Goal: Task Accomplishment & Management: Complete application form

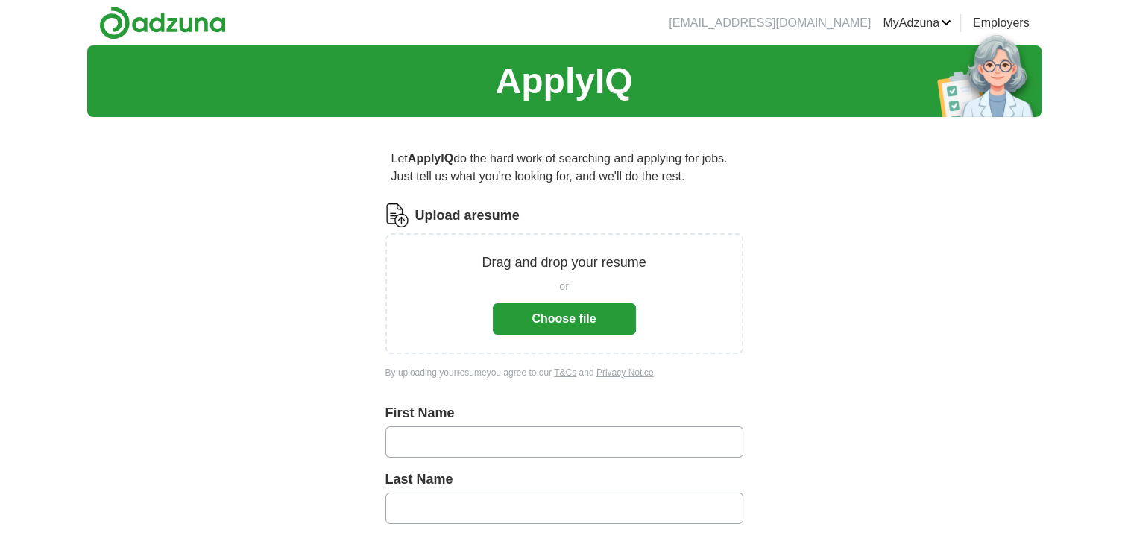
click at [584, 321] on button "Choose file" at bounding box center [564, 319] width 143 height 31
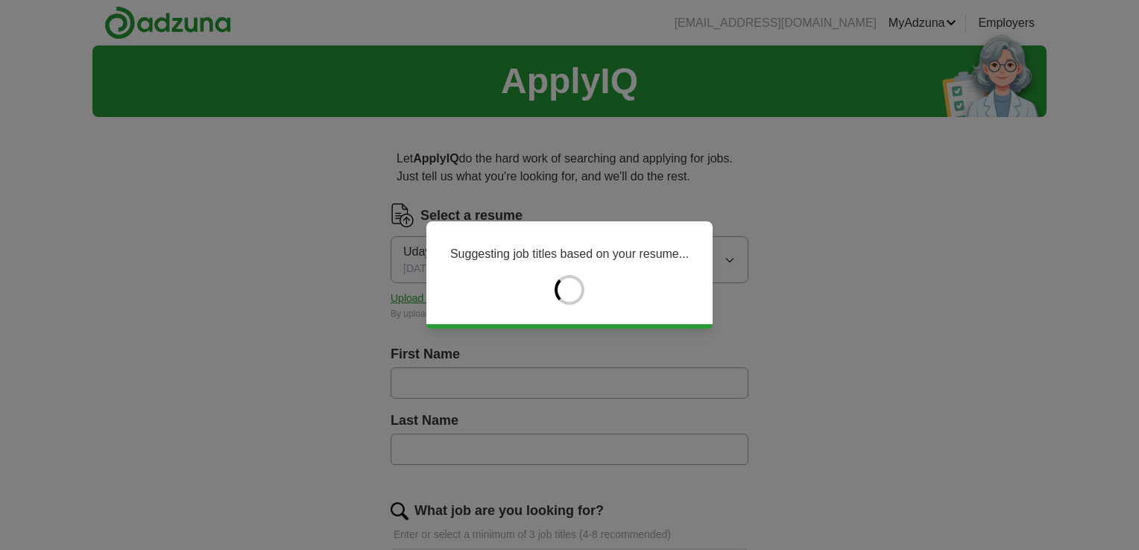
type input "****"
type input "*****"
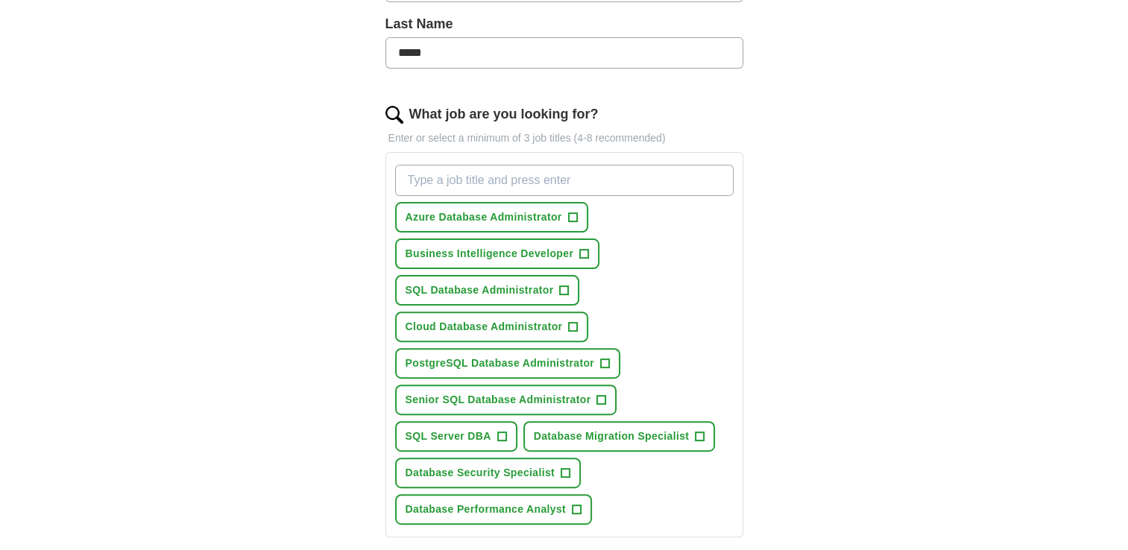
scroll to position [402, 0]
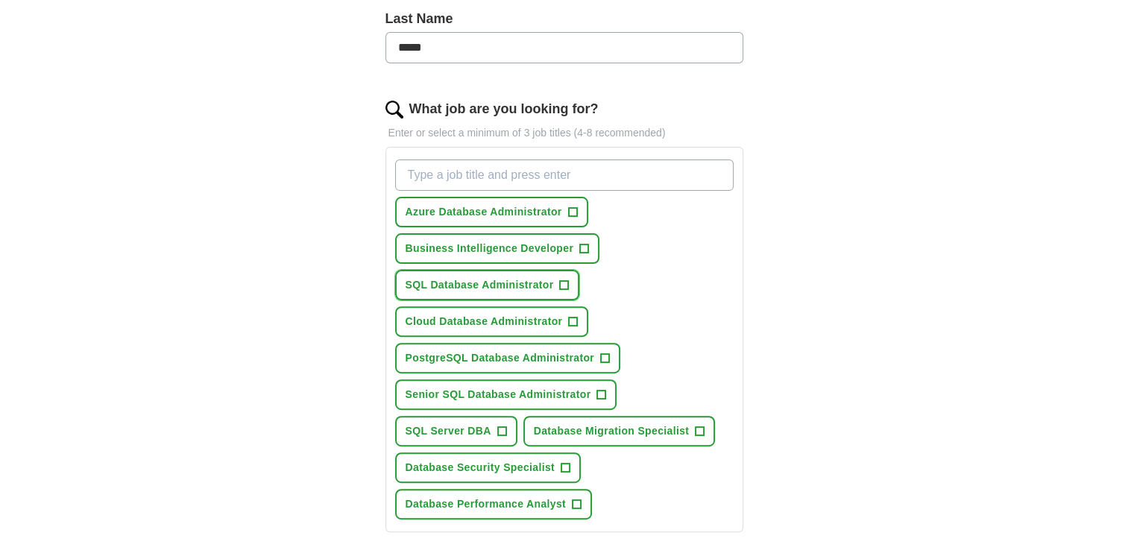
click at [562, 285] on span "+" at bounding box center [564, 286] width 9 height 12
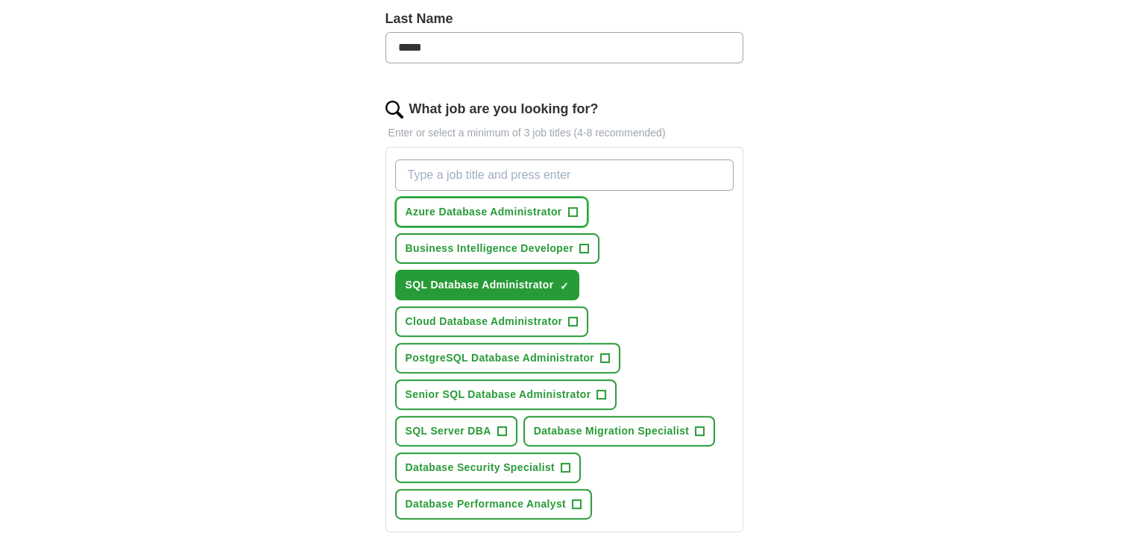
click at [572, 219] on button "Azure Database Administrator +" at bounding box center [491, 212] width 193 height 31
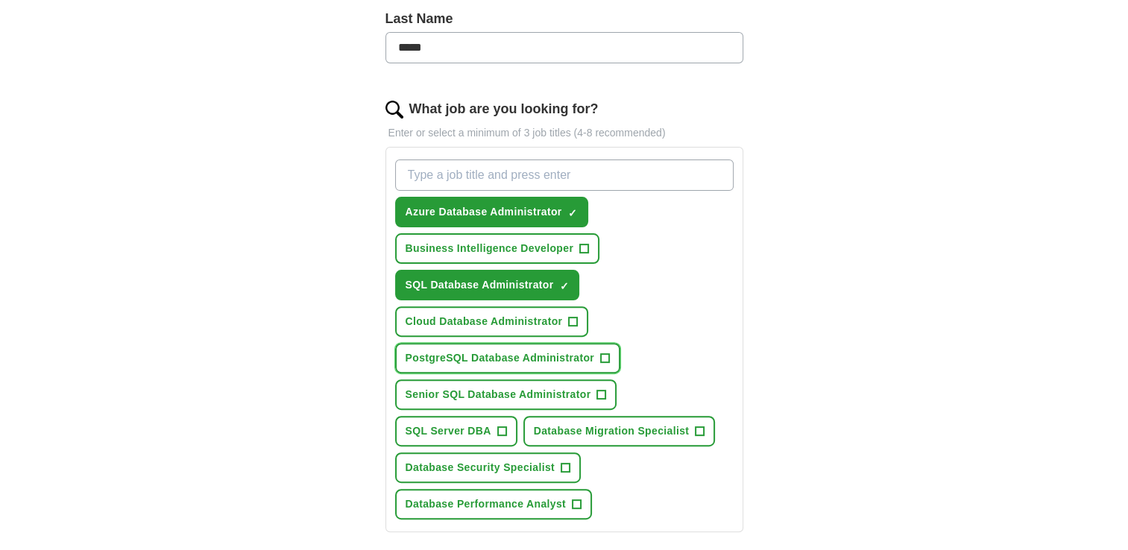
click at [606, 353] on span "+" at bounding box center [605, 359] width 9 height 12
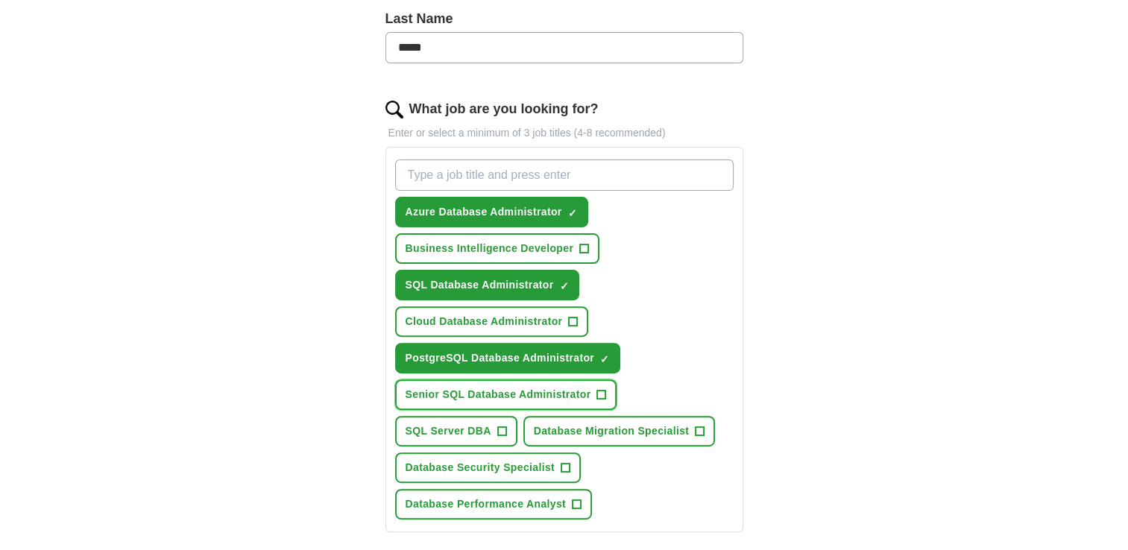
click at [603, 391] on span "+" at bounding box center [601, 395] width 9 height 12
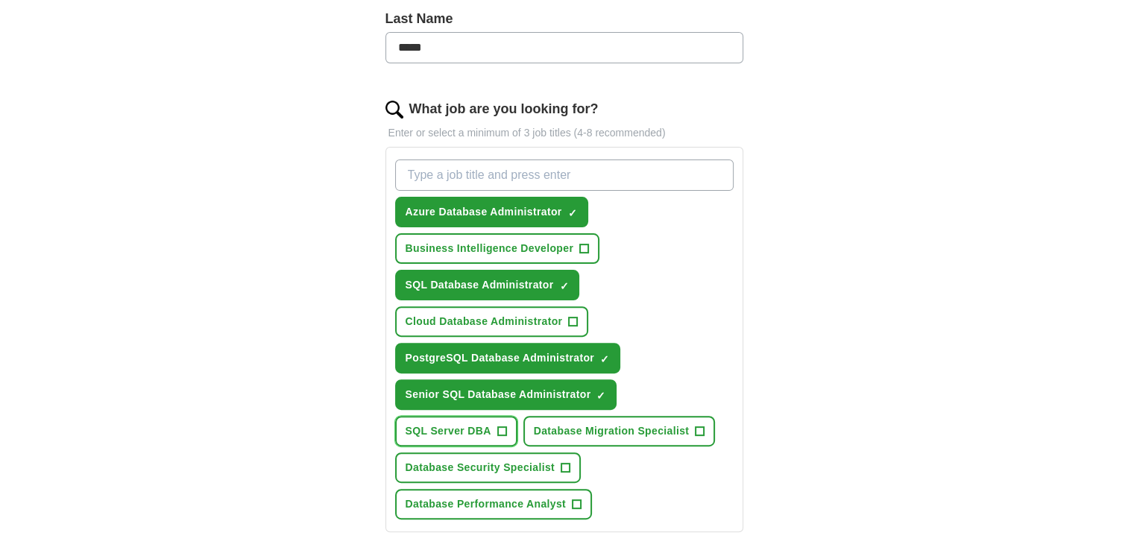
click at [505, 430] on span "+" at bounding box center [501, 432] width 9 height 12
click at [696, 426] on span "+" at bounding box center [700, 432] width 9 height 12
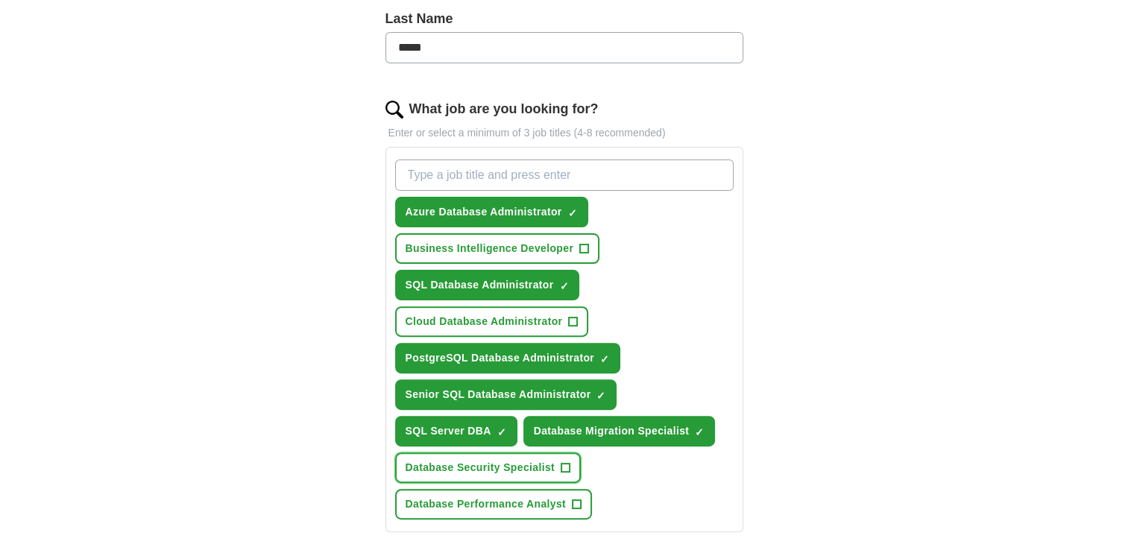
click at [566, 464] on span "+" at bounding box center [565, 468] width 9 height 12
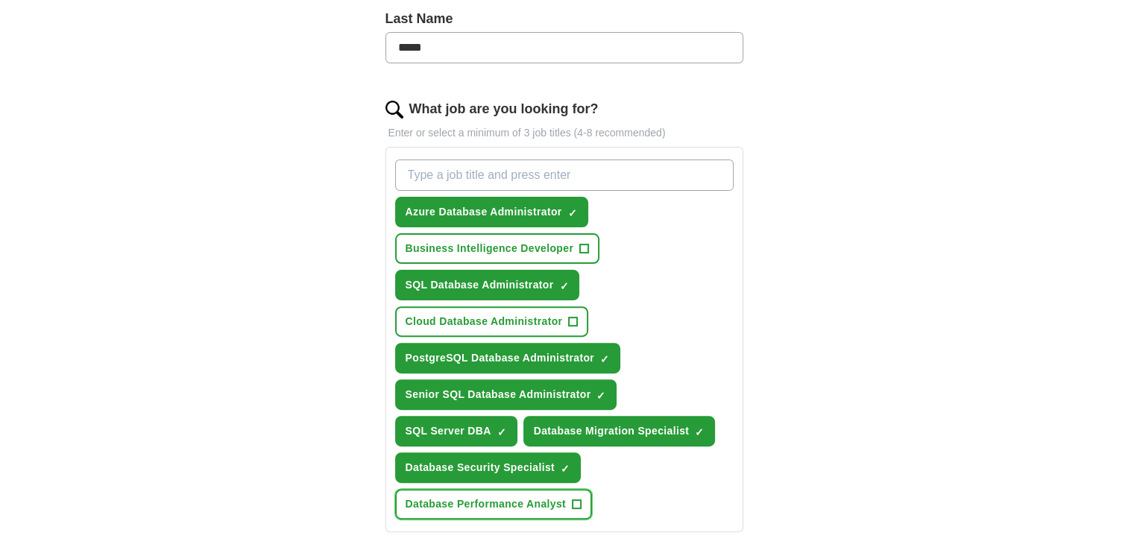
click at [579, 499] on span "+" at bounding box center [576, 505] width 9 height 12
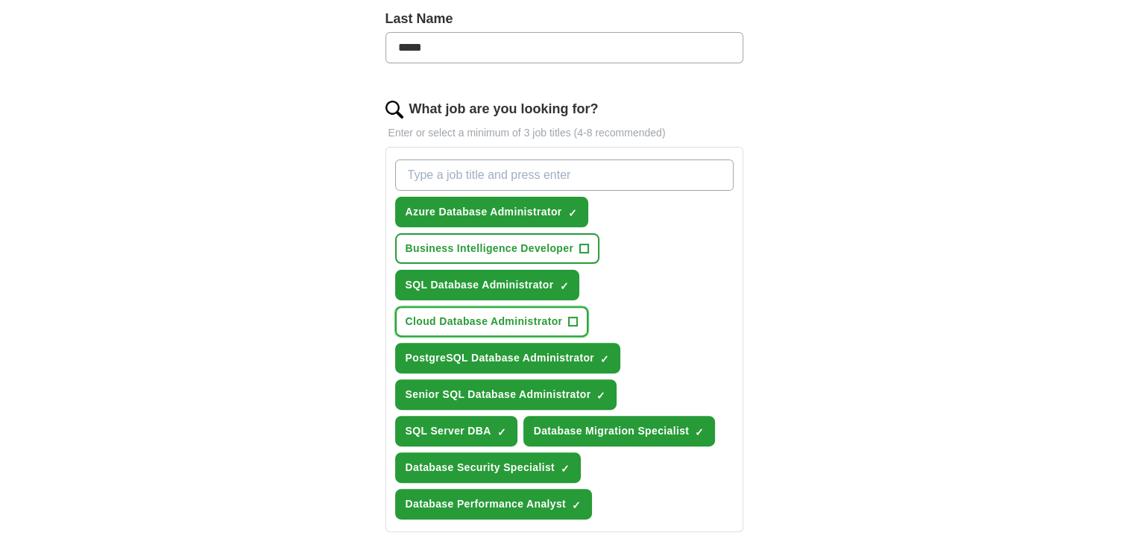
click at [581, 312] on button "Cloud Database Administrator +" at bounding box center [492, 321] width 194 height 31
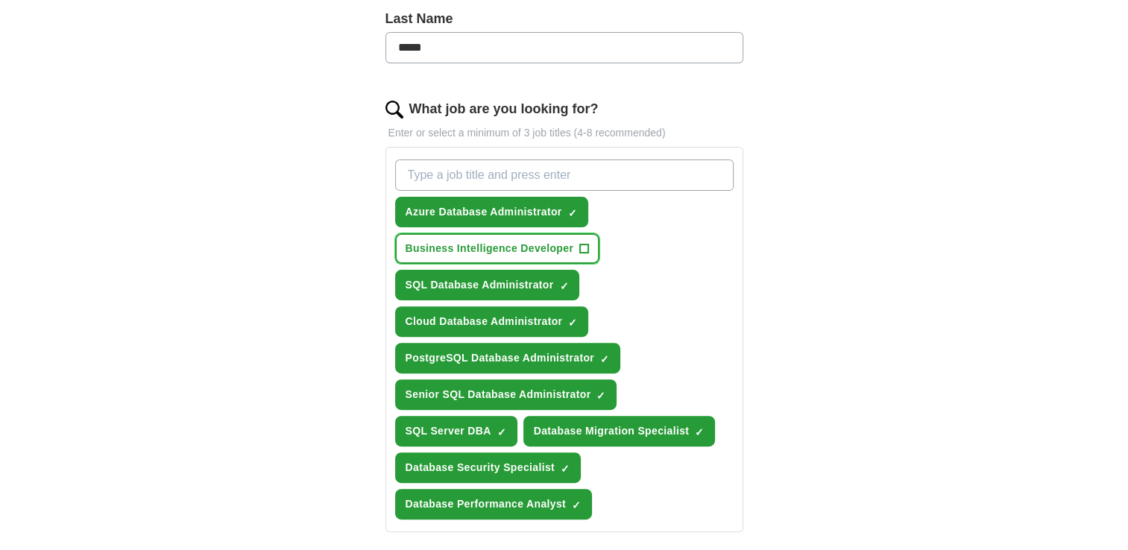
click at [587, 243] on span "+" at bounding box center [584, 249] width 9 height 12
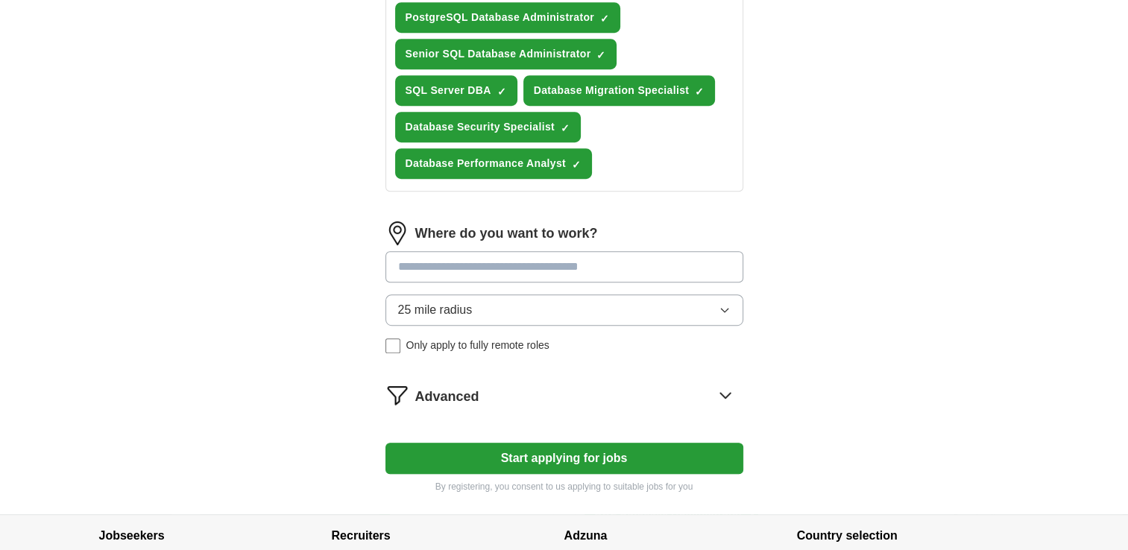
scroll to position [744, 0]
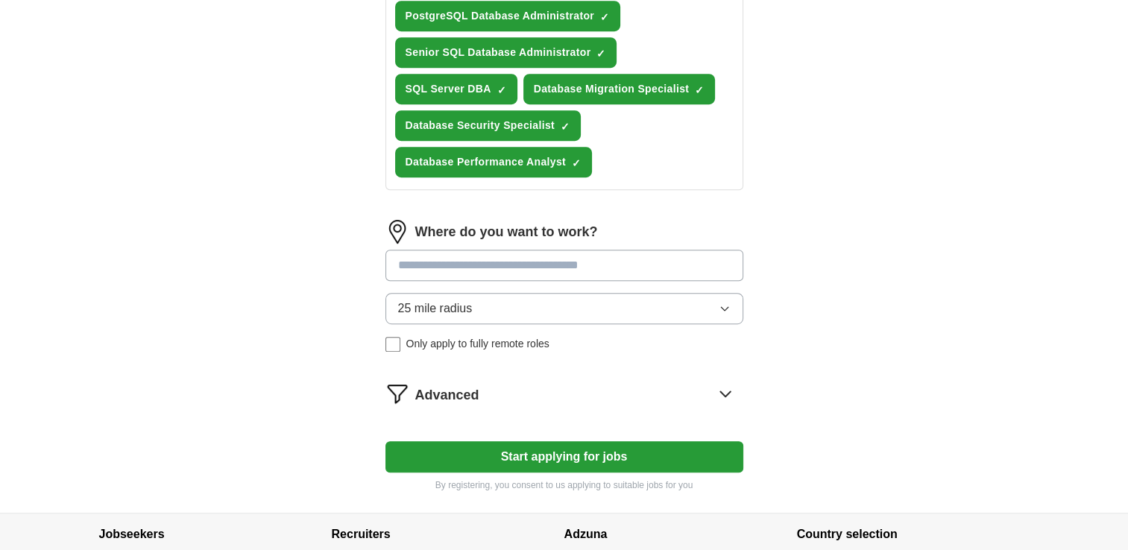
click at [602, 453] on button "Start applying for jobs" at bounding box center [565, 456] width 358 height 31
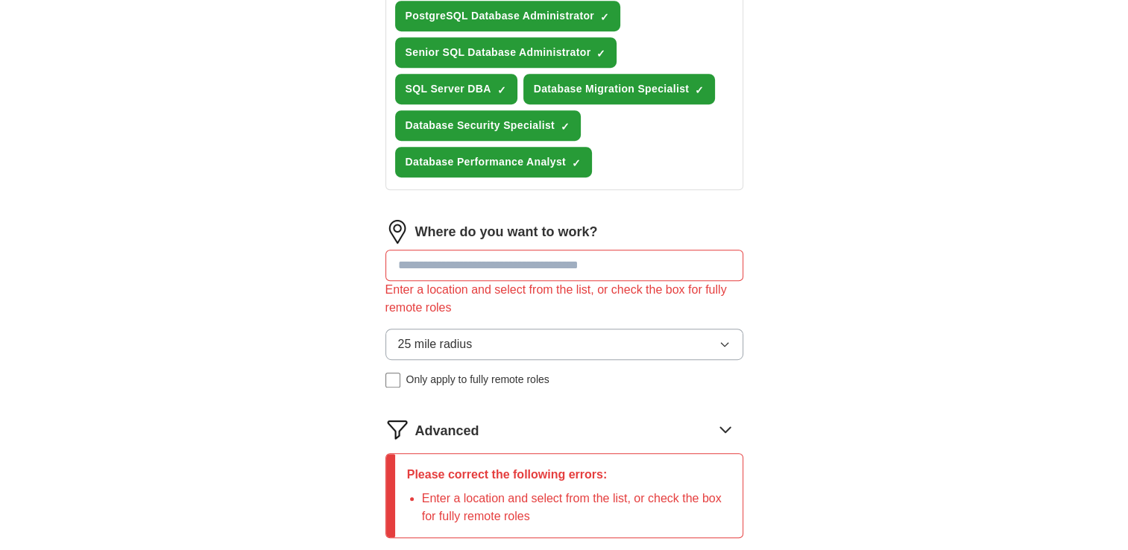
click at [510, 253] on input at bounding box center [565, 265] width 358 height 31
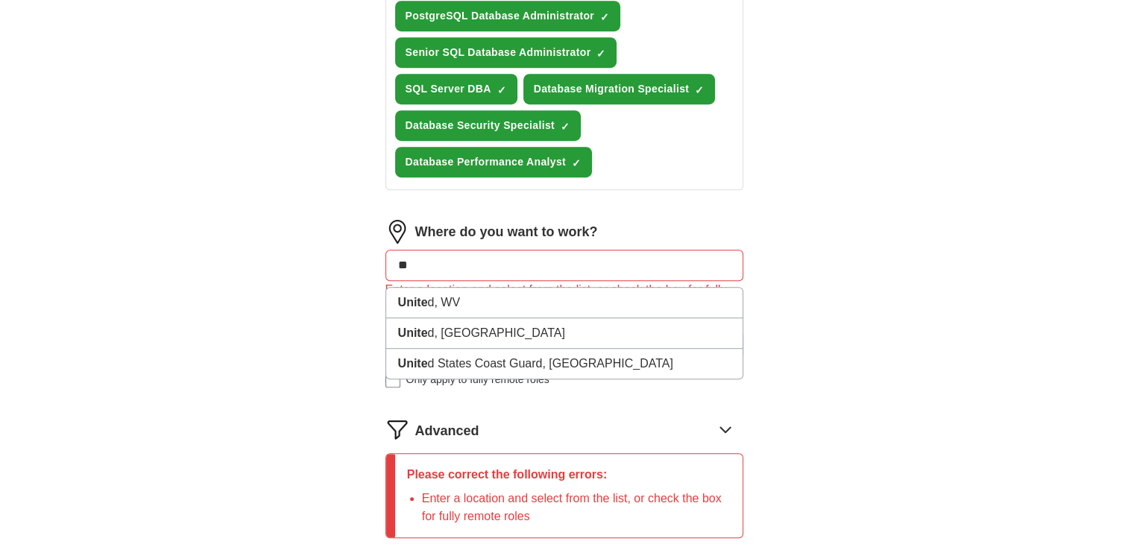
type input "*"
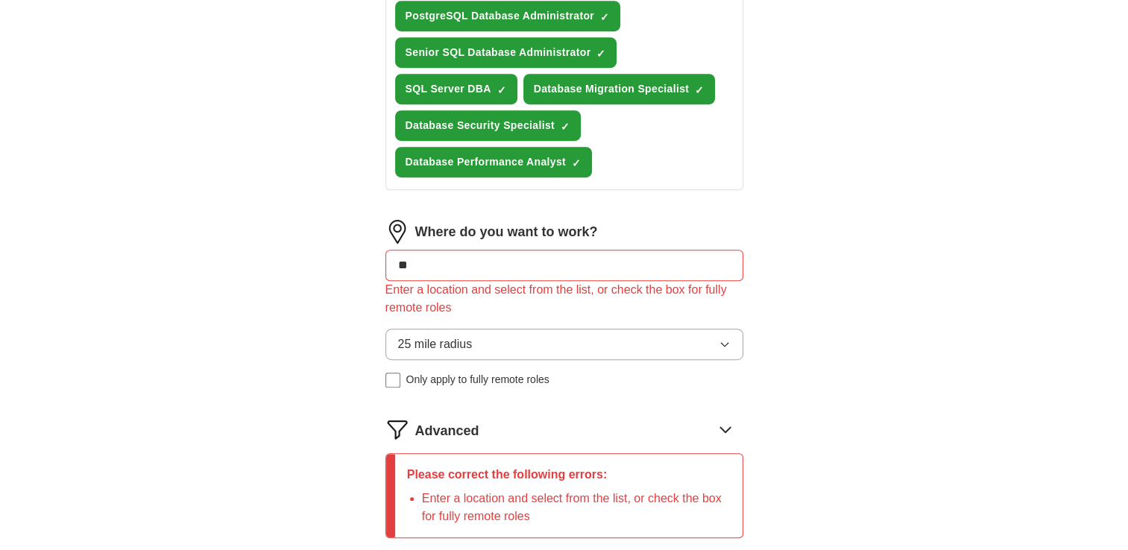
type input "***"
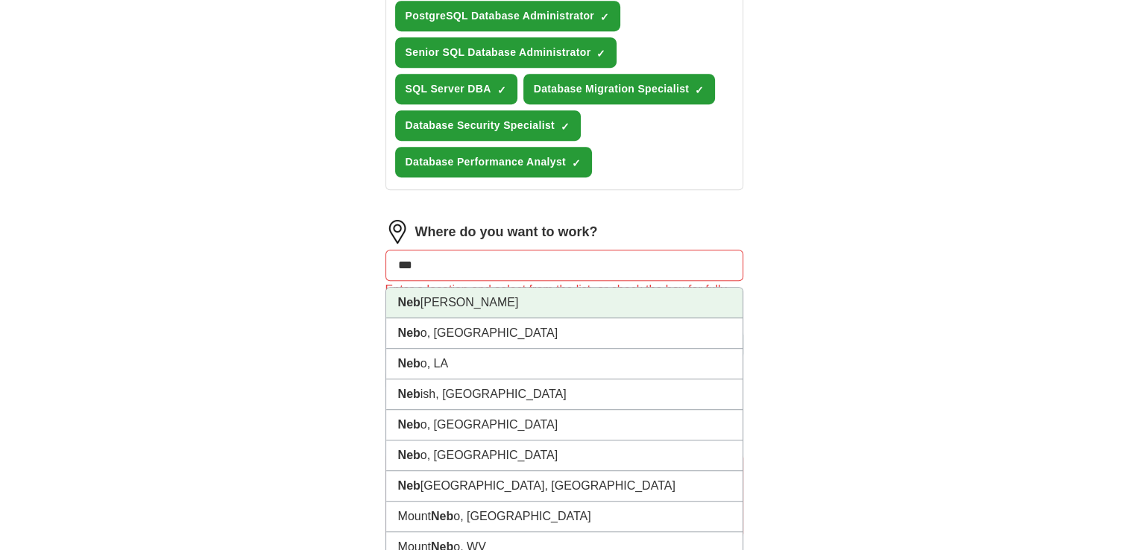
click at [426, 295] on li "Neb [PERSON_NAME]" at bounding box center [564, 303] width 356 height 31
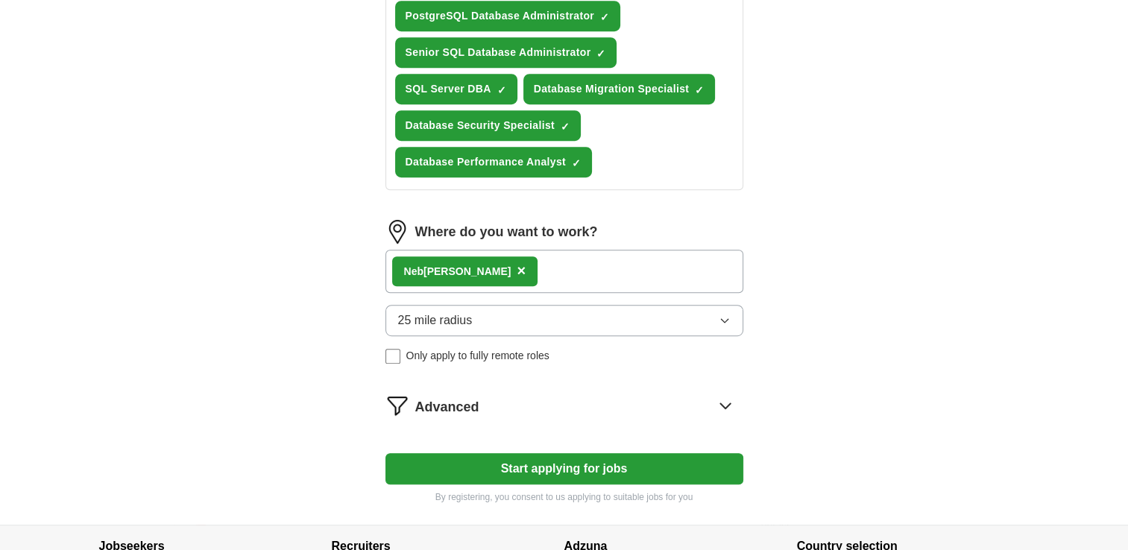
click at [670, 308] on button "25 mile radius" at bounding box center [565, 320] width 358 height 31
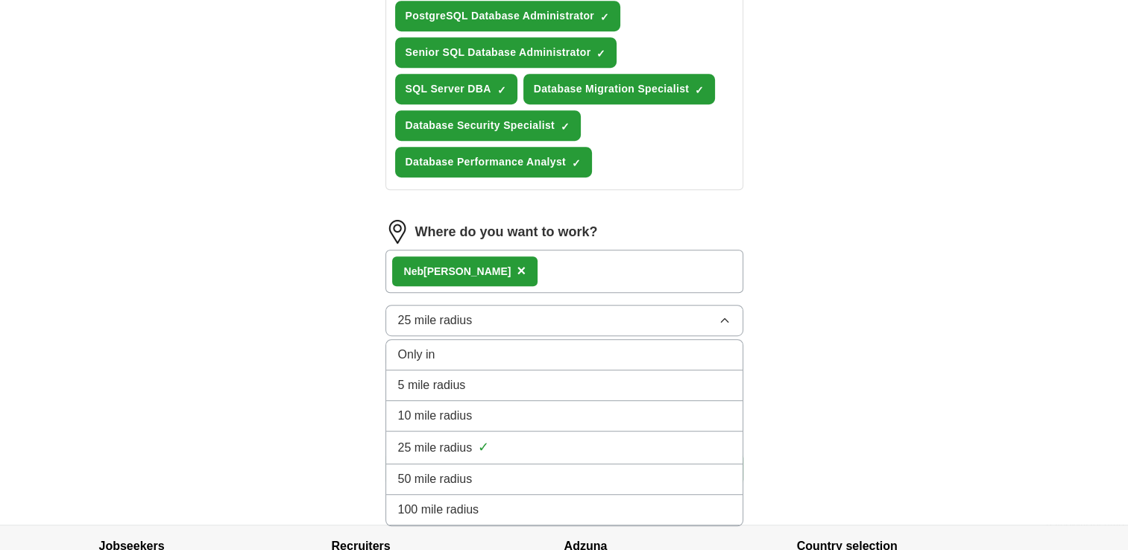
click at [475, 471] on div "50 mile radius" at bounding box center [564, 480] width 333 height 18
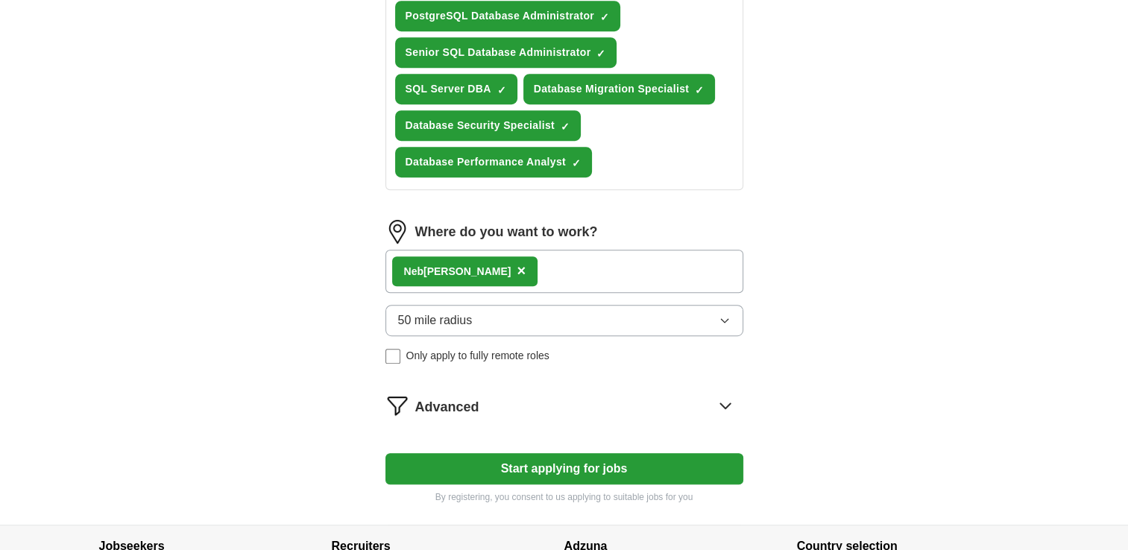
click at [528, 464] on button "Start applying for jobs" at bounding box center [565, 468] width 358 height 31
select select "**"
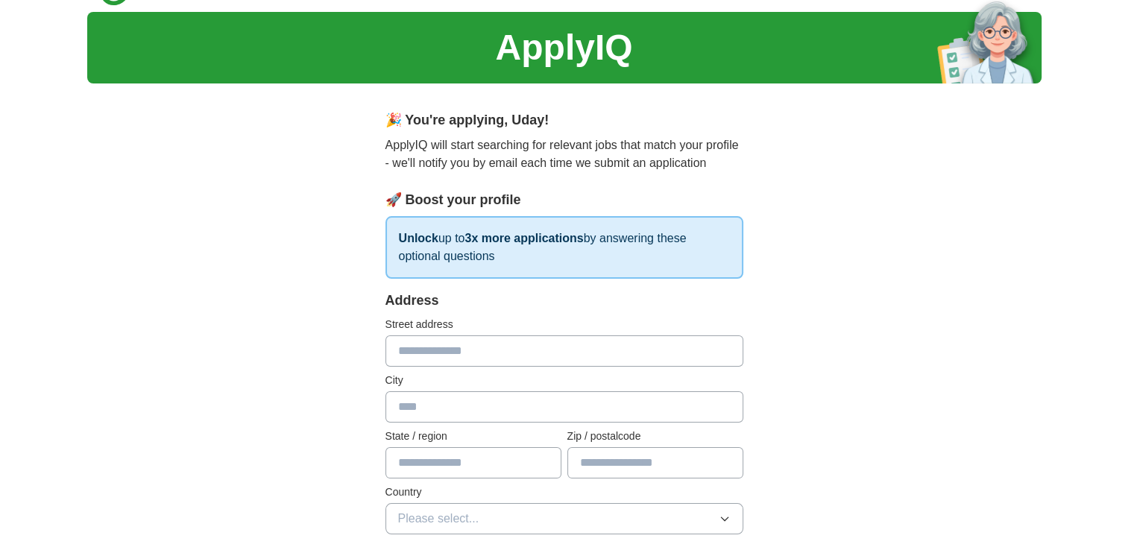
scroll to position [0, 0]
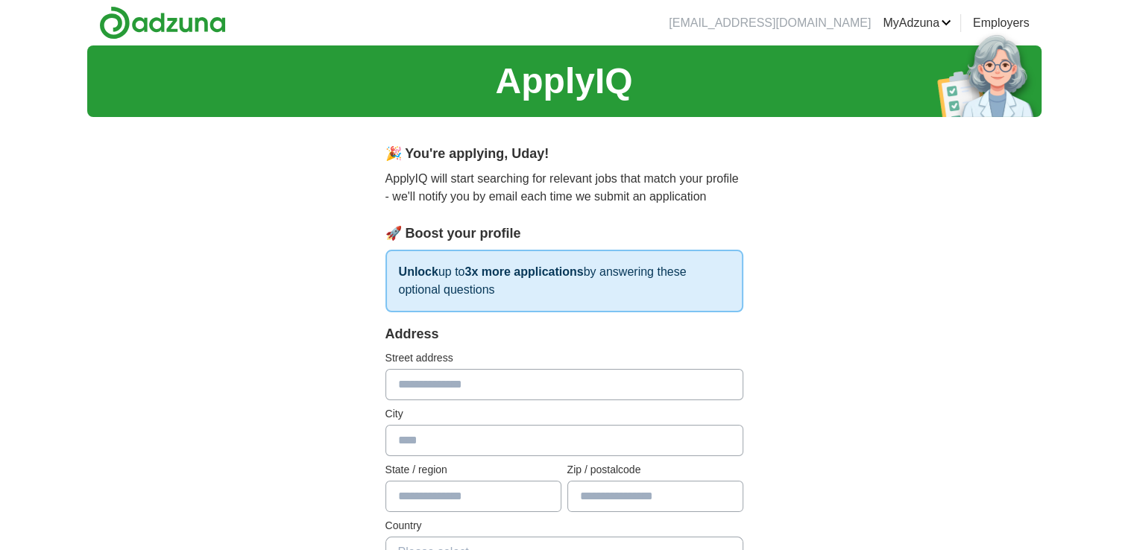
click at [478, 388] on input "text" at bounding box center [565, 384] width 358 height 31
type input "**********"
type input "*****"
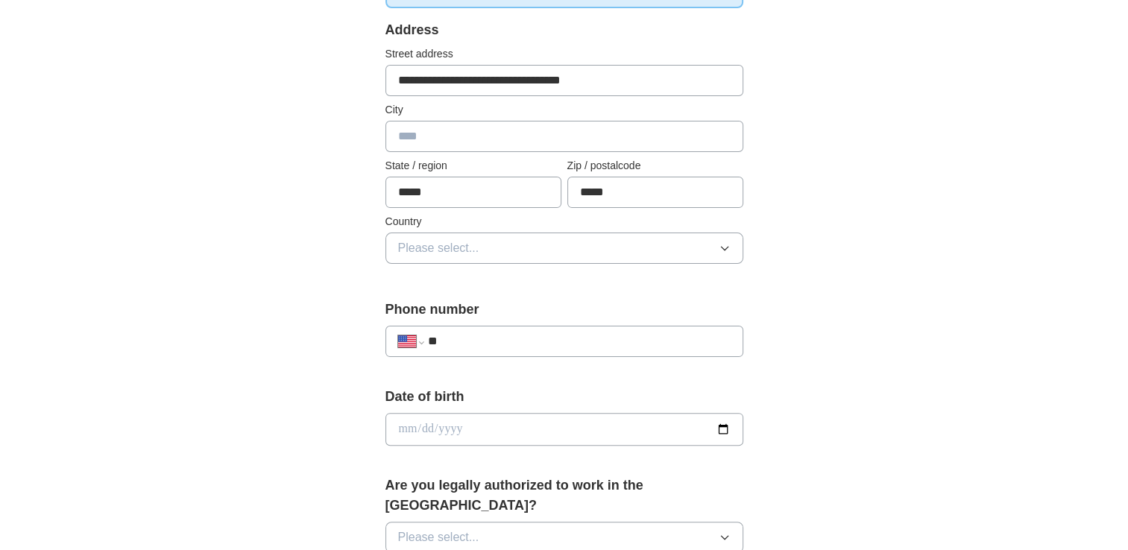
scroll to position [322, 0]
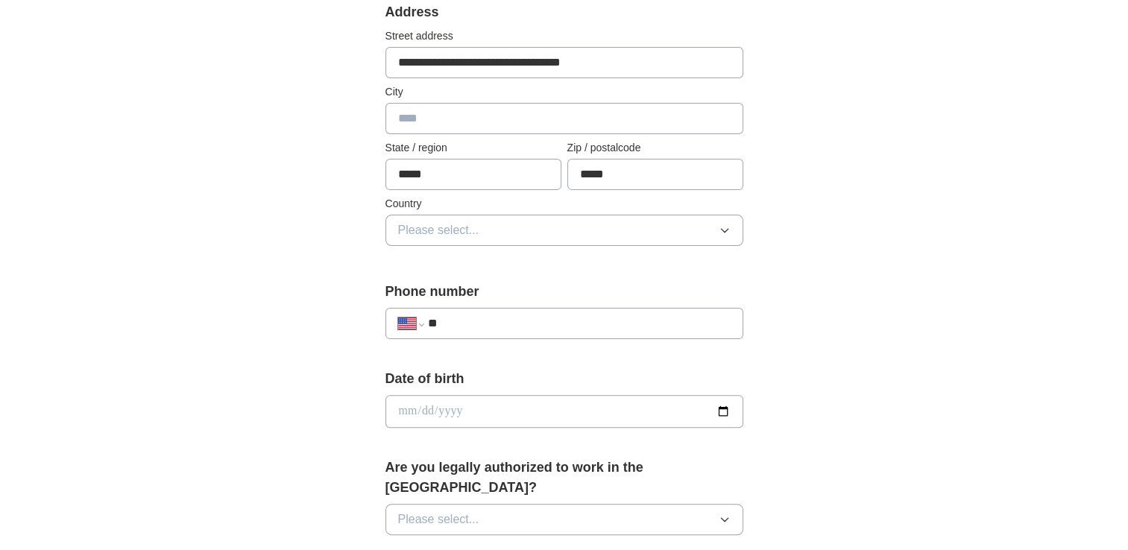
click at [635, 228] on button "Please select..." at bounding box center [565, 230] width 358 height 31
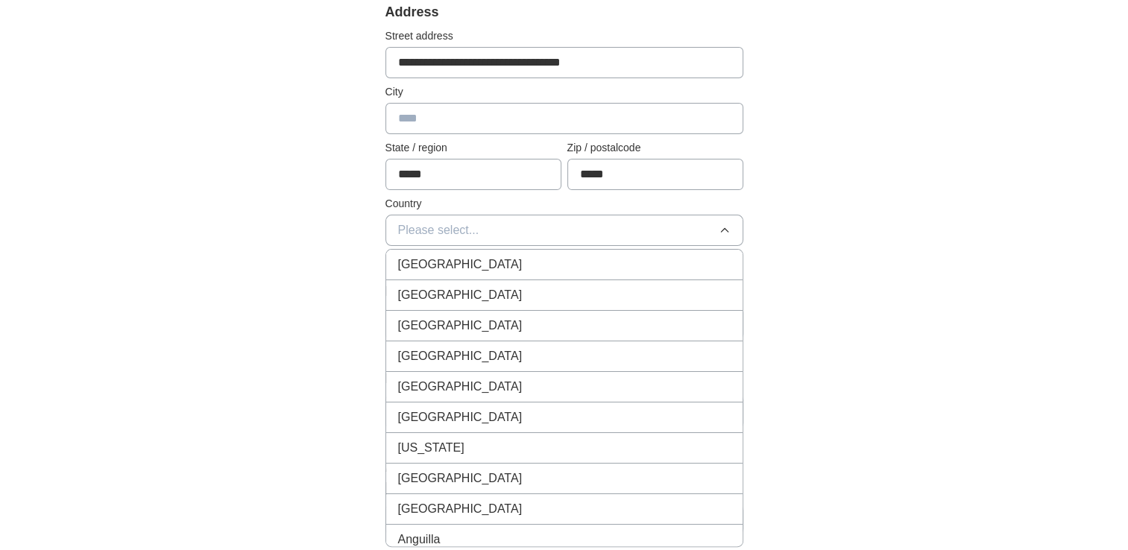
click at [535, 287] on div "[GEOGRAPHIC_DATA]" at bounding box center [564, 295] width 333 height 18
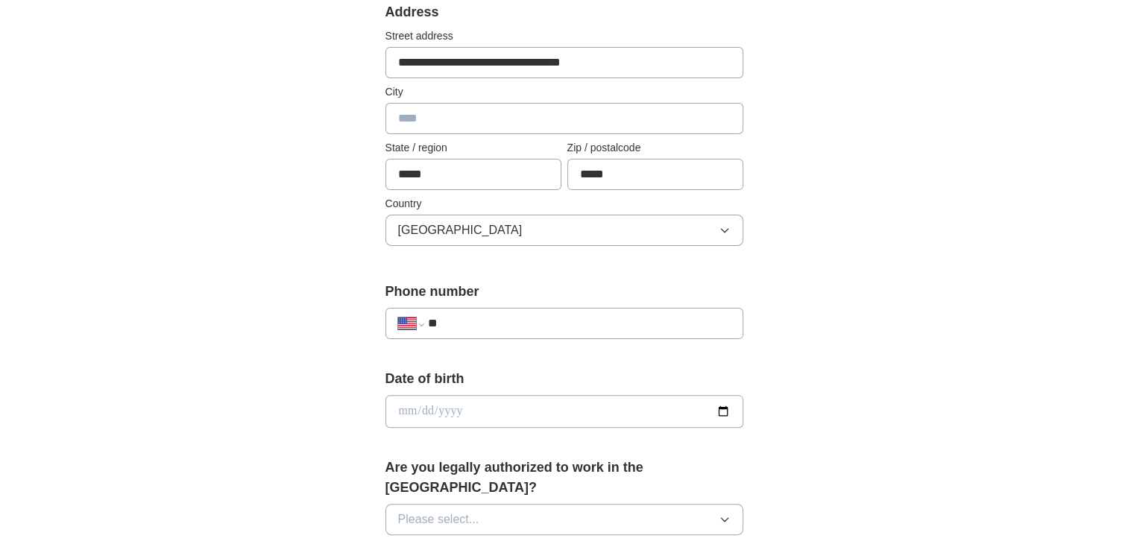
click at [482, 327] on input "**" at bounding box center [578, 324] width 303 height 18
type input "**********"
click at [418, 107] on input "text" at bounding box center [565, 118] width 358 height 31
type input "**********"
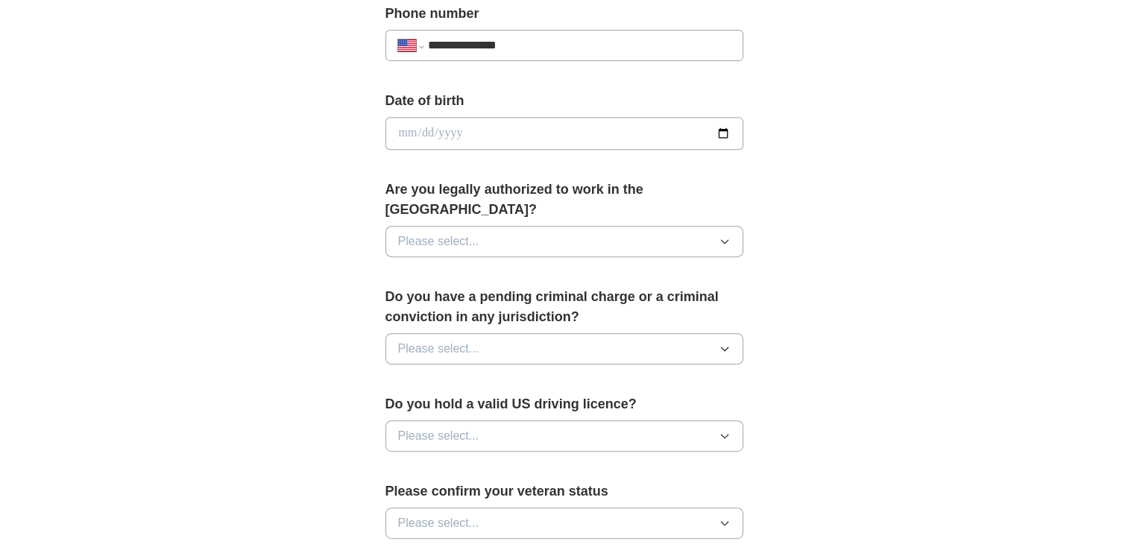
scroll to position [632, 0]
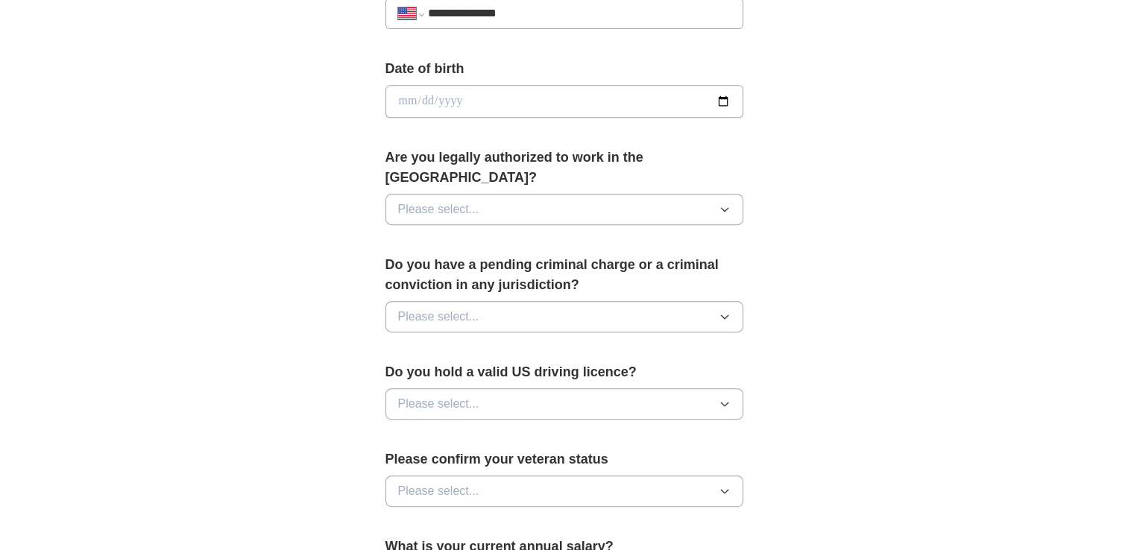
click at [722, 106] on input "date" at bounding box center [565, 101] width 358 height 33
type input "**********"
click at [620, 194] on button "Please select..." at bounding box center [565, 209] width 358 height 31
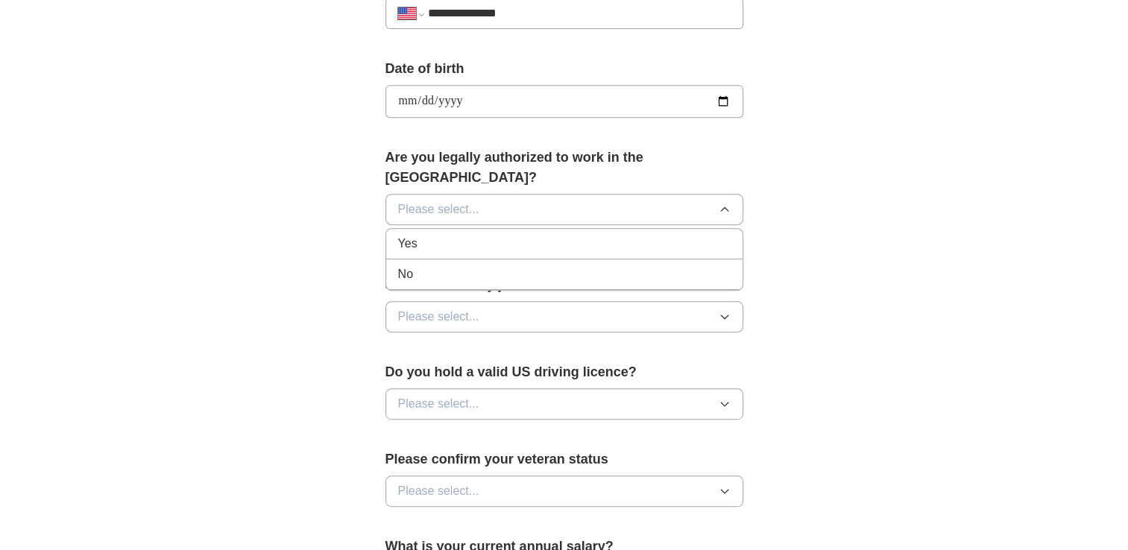
click at [451, 230] on li "Yes" at bounding box center [564, 244] width 356 height 31
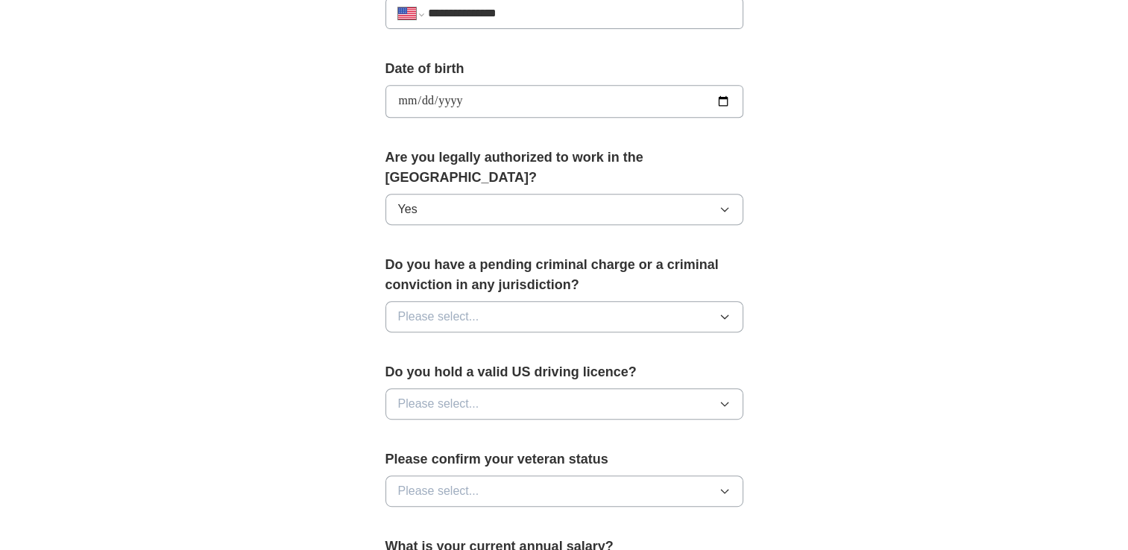
click at [496, 301] on button "Please select..." at bounding box center [565, 316] width 358 height 31
click at [418, 373] on div "No" at bounding box center [564, 382] width 333 height 18
click at [486, 389] on button "Please select..." at bounding box center [565, 404] width 358 height 31
click at [433, 430] on div "Yes" at bounding box center [564, 439] width 333 height 18
click at [633, 476] on button "Please select..." at bounding box center [565, 491] width 358 height 31
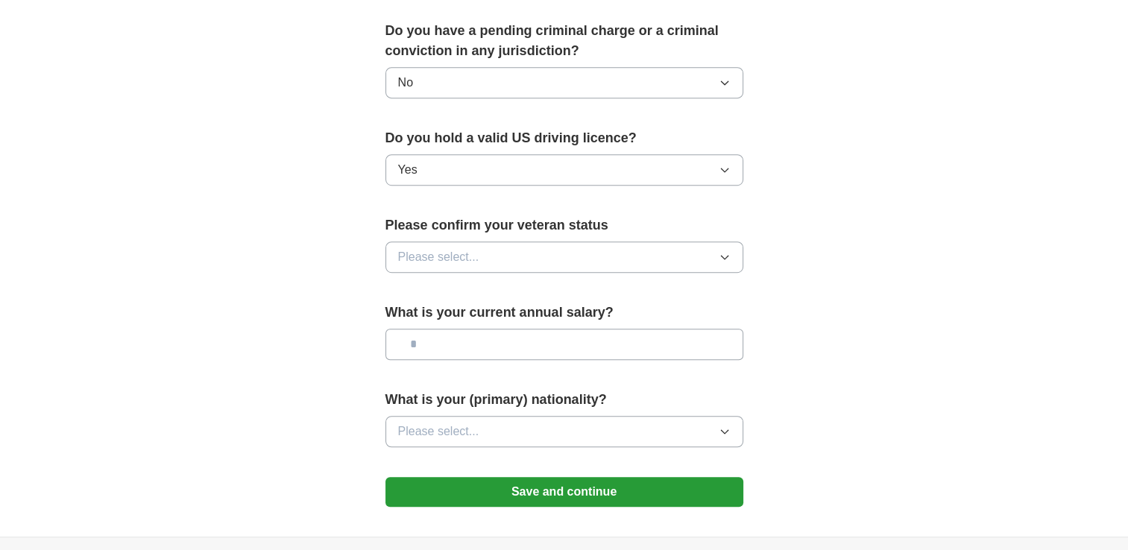
scroll to position [913, 0]
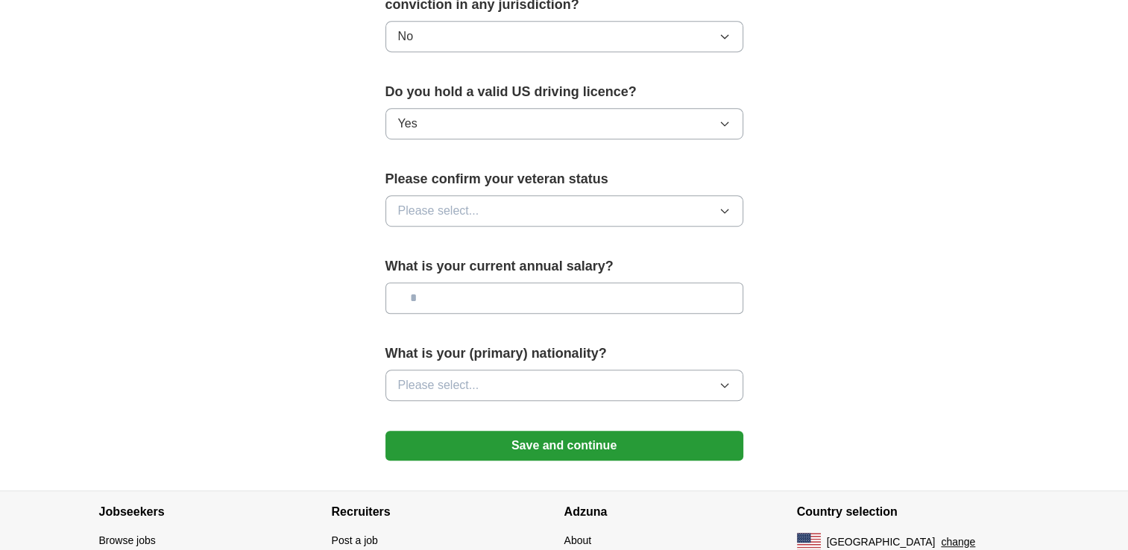
click at [617, 195] on button "Please select..." at bounding box center [565, 210] width 358 height 31
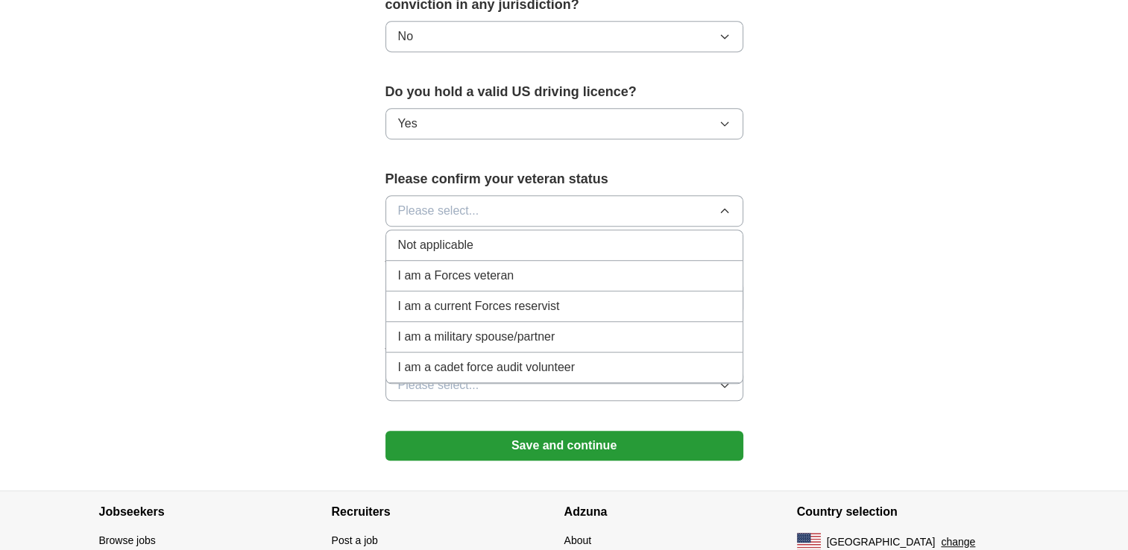
click at [483, 236] on div "Not applicable" at bounding box center [564, 245] width 333 height 18
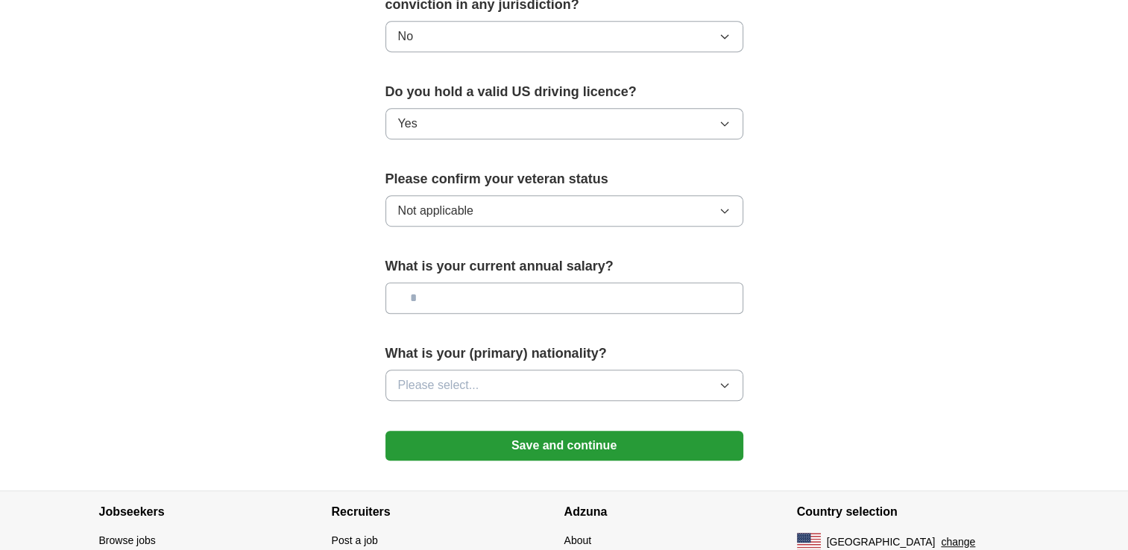
click at [470, 283] on input "text" at bounding box center [565, 298] width 358 height 31
click at [553, 370] on button "Please select..." at bounding box center [565, 385] width 358 height 31
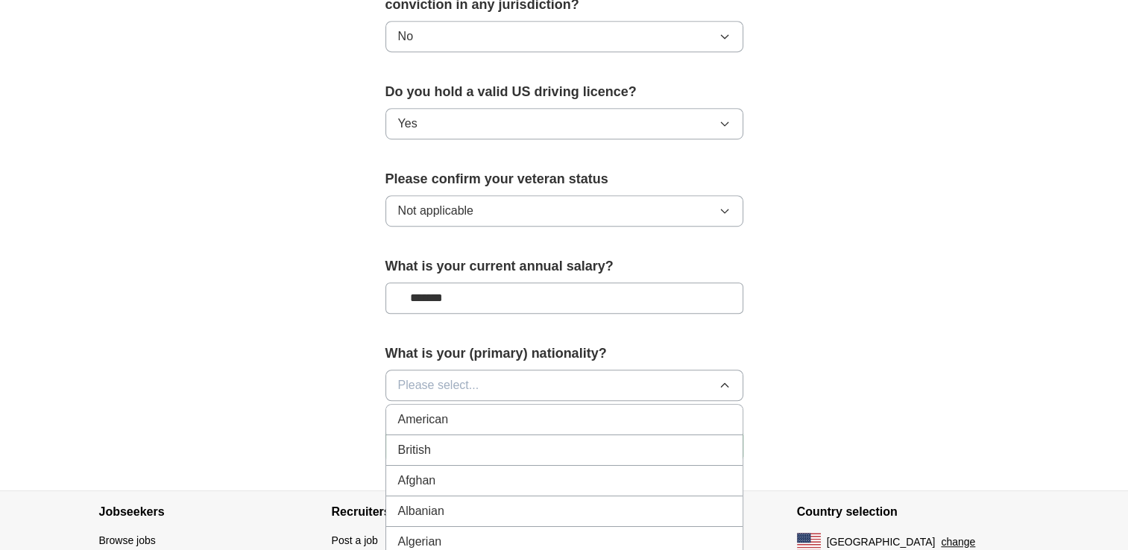
click at [553, 370] on button "Please select..." at bounding box center [565, 385] width 358 height 31
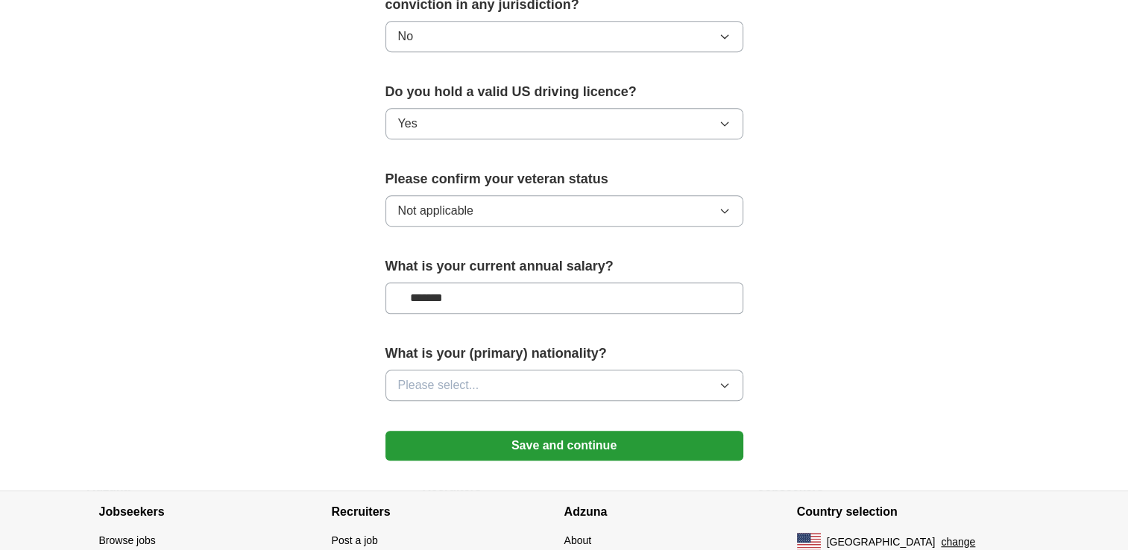
drag, startPoint x: 468, startPoint y: 268, endPoint x: 315, endPoint y: 254, distance: 154.3
type input "*******"
click at [537, 371] on button "Please select..." at bounding box center [565, 385] width 358 height 31
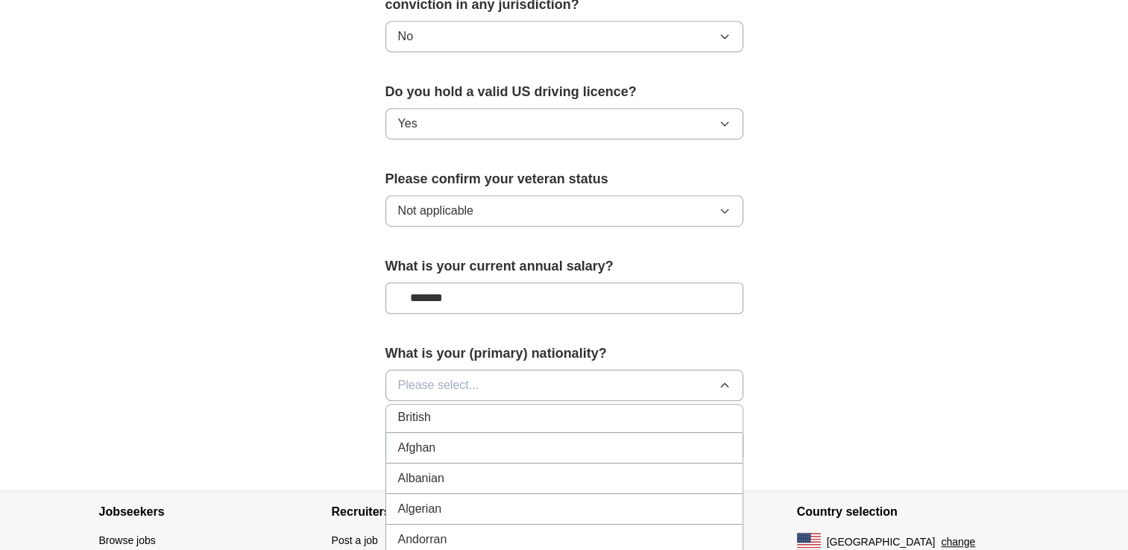
scroll to position [60, 0]
click at [562, 370] on button "Please select..." at bounding box center [565, 385] width 358 height 31
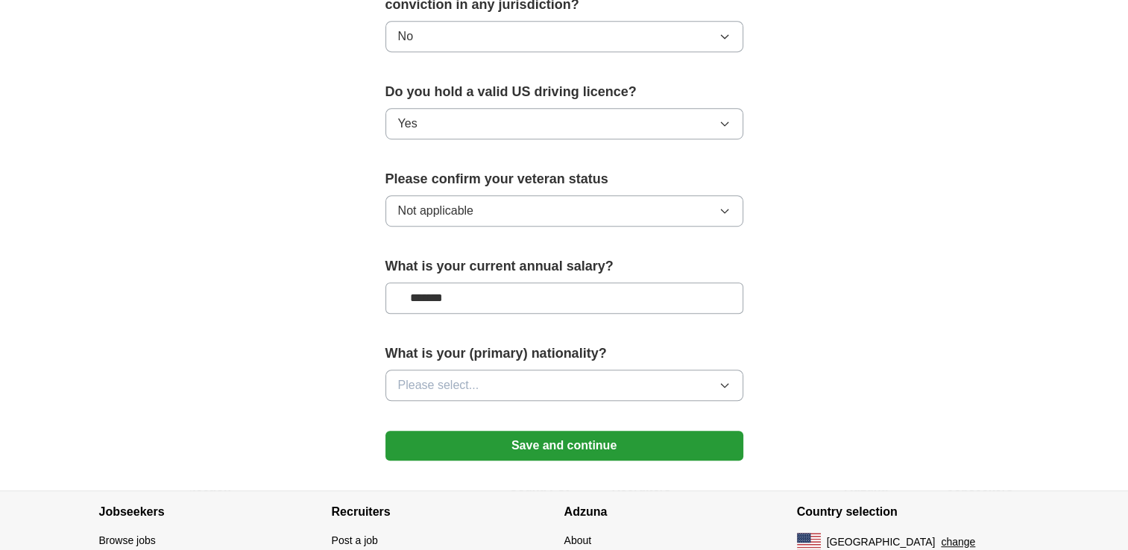
click at [562, 370] on button "Please select..." at bounding box center [565, 385] width 358 height 31
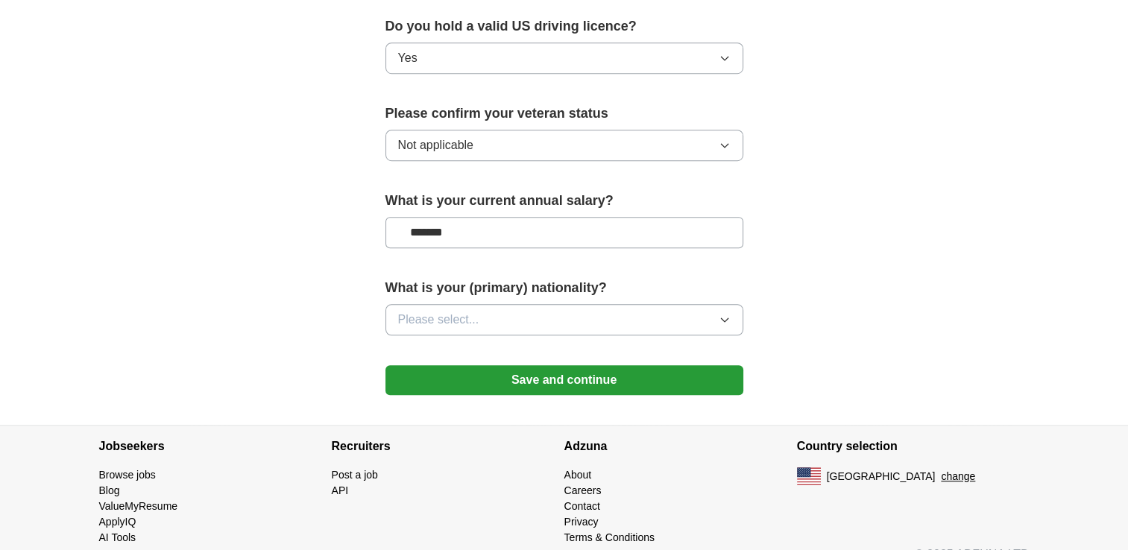
click at [736, 304] on button "Please select..." at bounding box center [565, 319] width 358 height 31
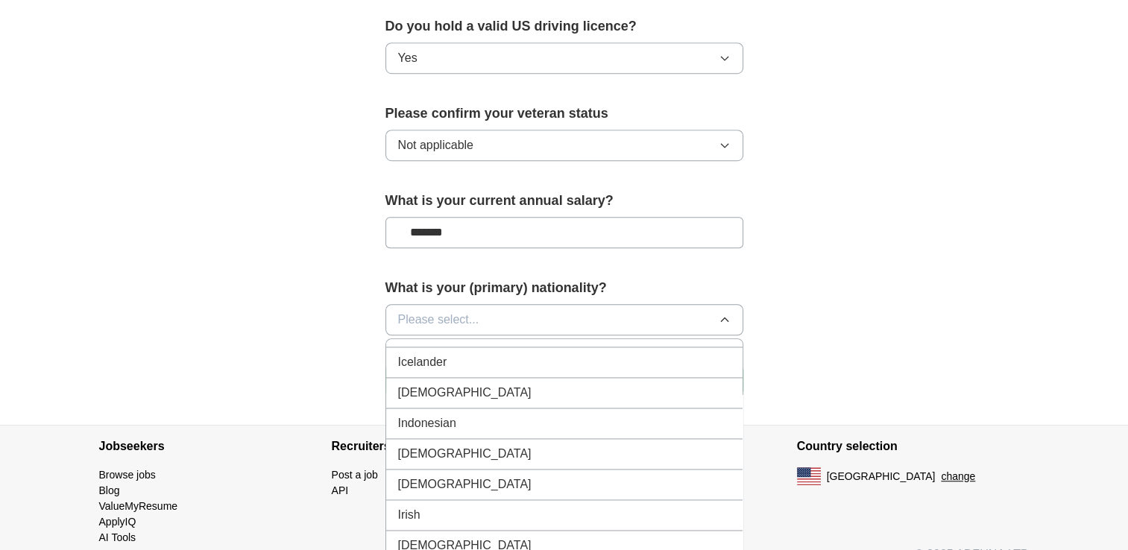
scroll to position [2394, 0]
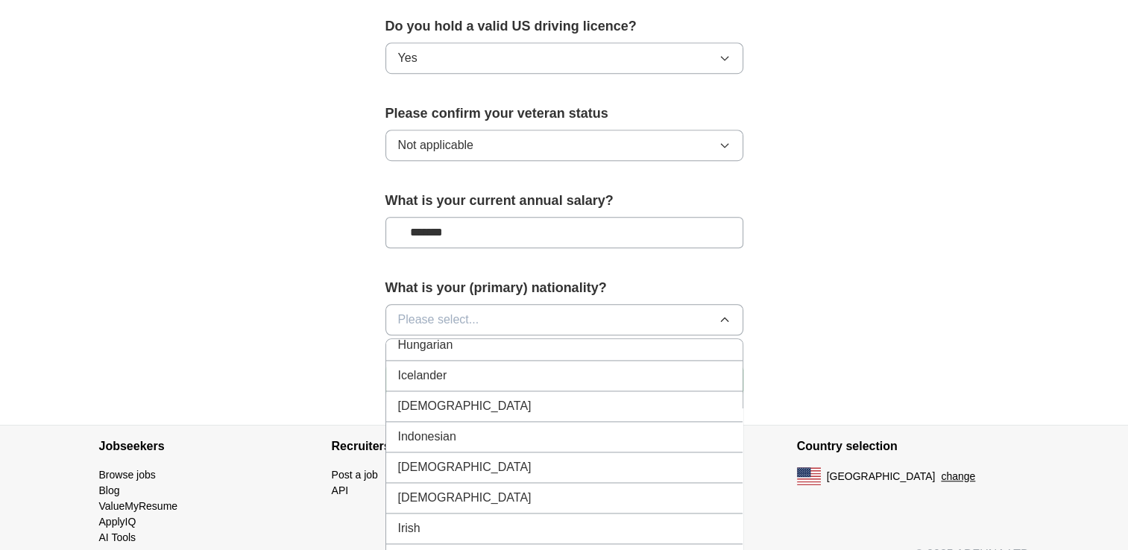
click at [412, 397] on span "[DEMOGRAPHIC_DATA]" at bounding box center [464, 406] width 133 height 18
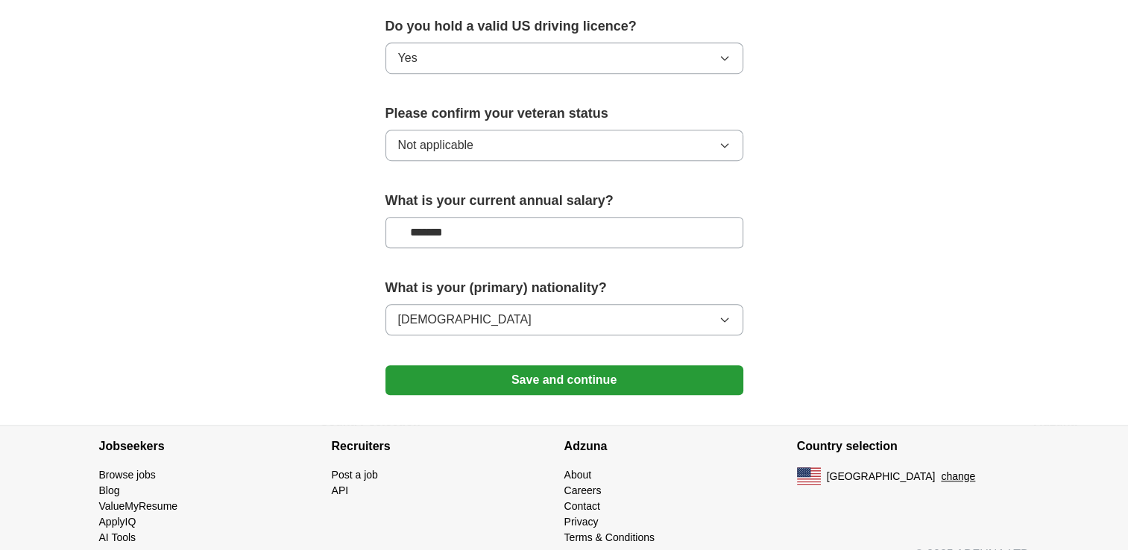
click at [576, 365] on button "Save and continue" at bounding box center [565, 380] width 358 height 30
